Goal: Task Accomplishment & Management: Complete application form

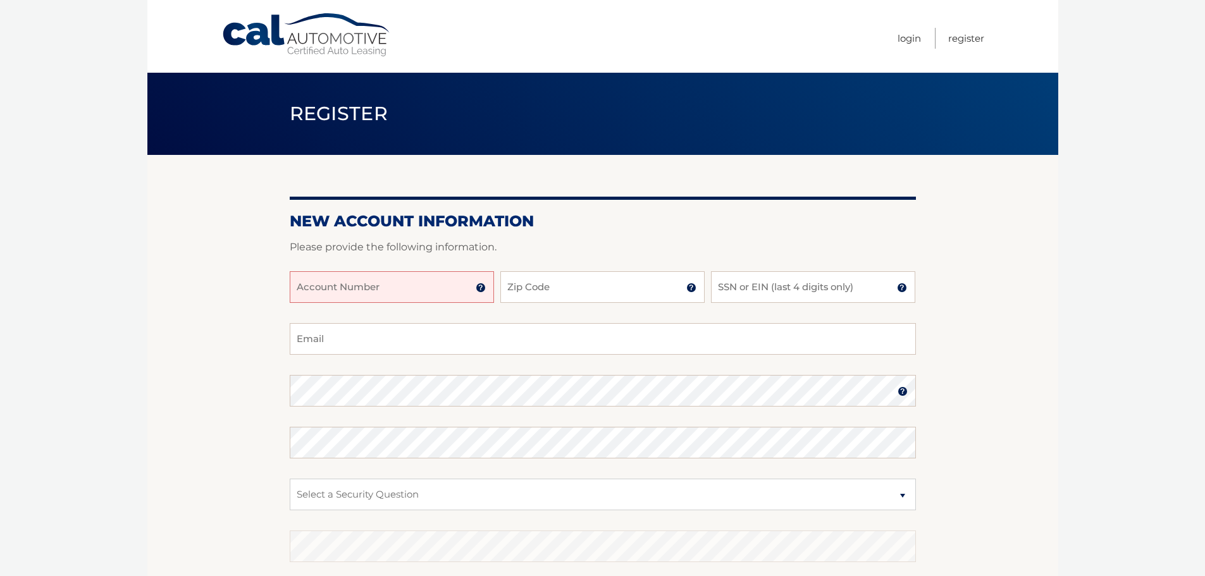
click at [416, 295] on input "Account Number" at bounding box center [392, 287] width 204 height 32
click at [481, 292] on img at bounding box center [481, 288] width 10 height 10
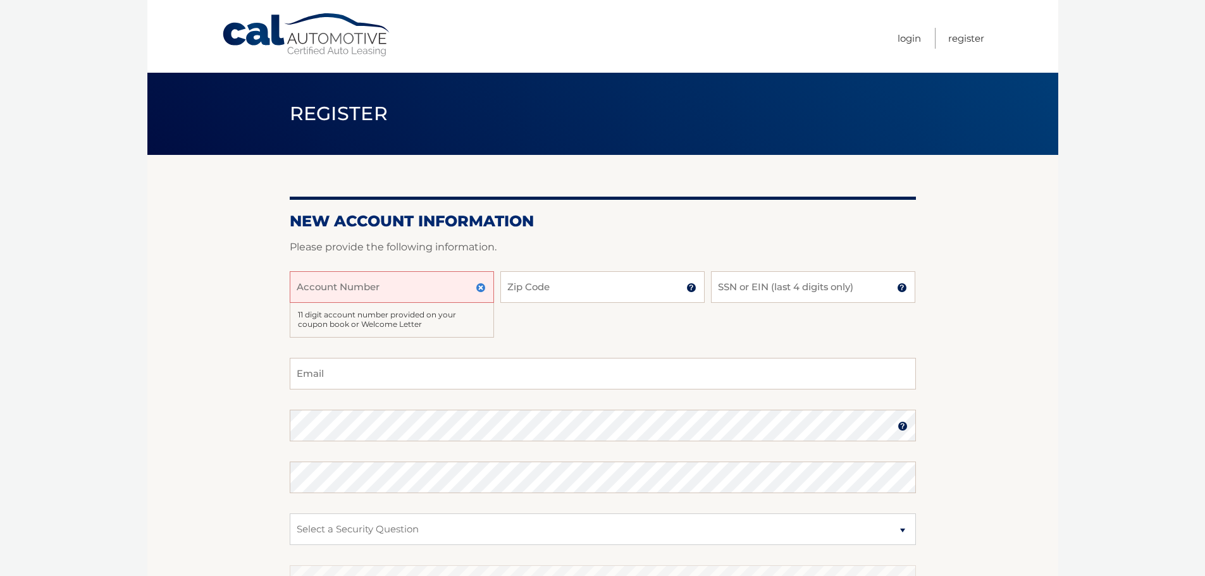
click at [617, 333] on div "Account Number 11 digit account number provided on your coupon book or Welcome …" at bounding box center [603, 314] width 626 height 87
click at [962, 37] on link "Register" at bounding box center [966, 38] width 36 height 21
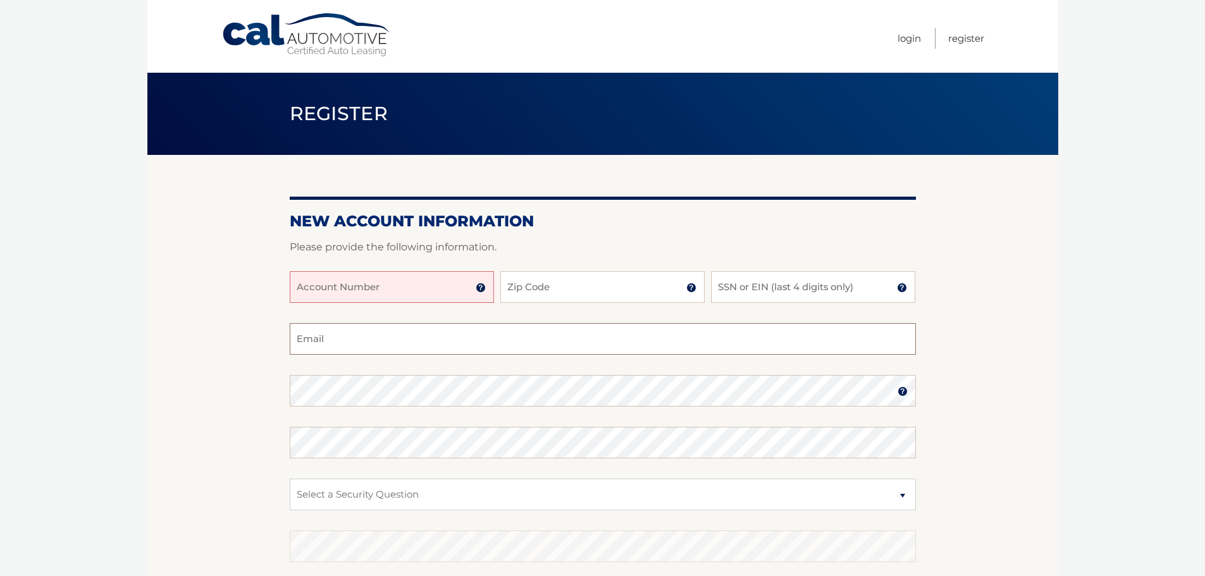
click at [385, 343] on input "Email" at bounding box center [603, 339] width 626 height 32
type input "[PERSON_NAME][EMAIL_ADDRESS][PERSON_NAME][DOMAIN_NAME]"
type input "11767"
click at [481, 290] on img at bounding box center [481, 288] width 10 height 10
